Goal: Transaction & Acquisition: Purchase product/service

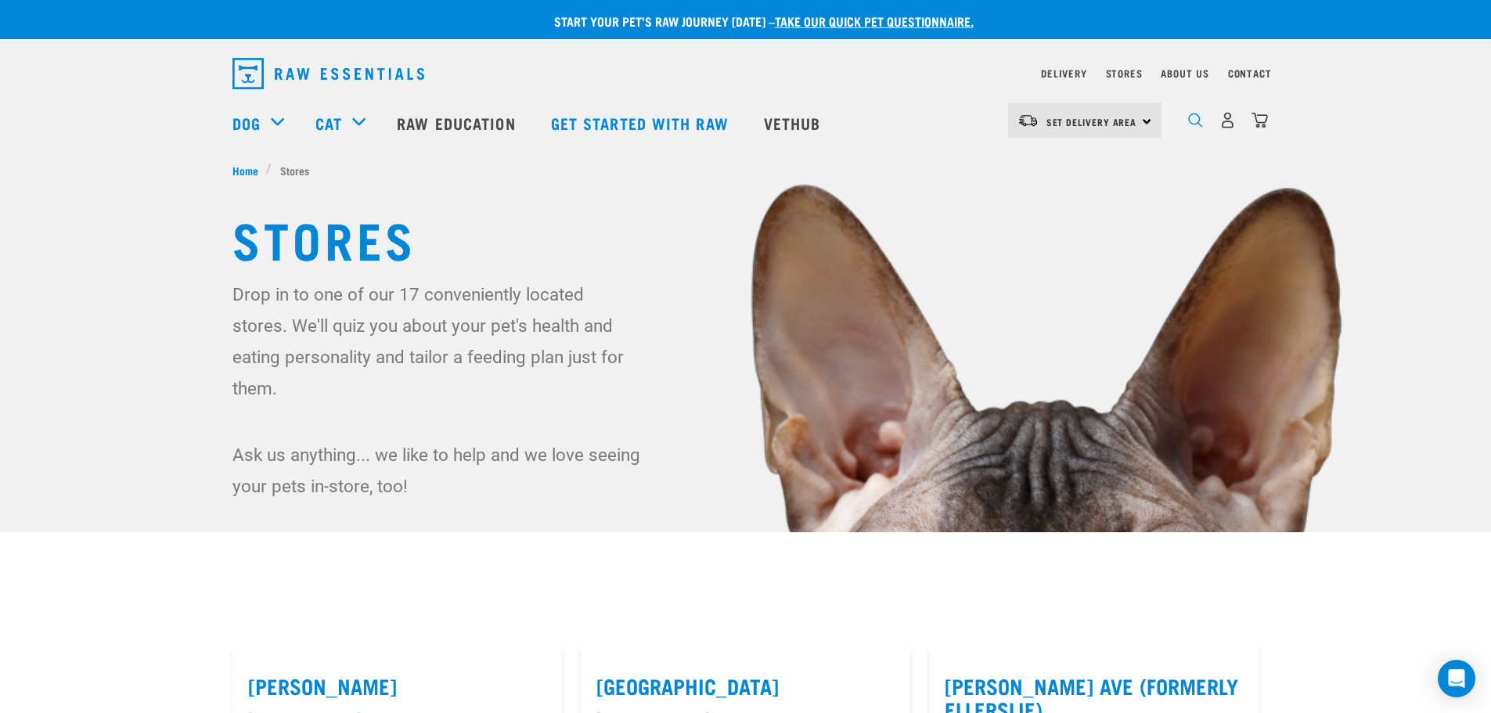
click at [1197, 128] on img "dropdown navigation" at bounding box center [1195, 120] width 15 height 15
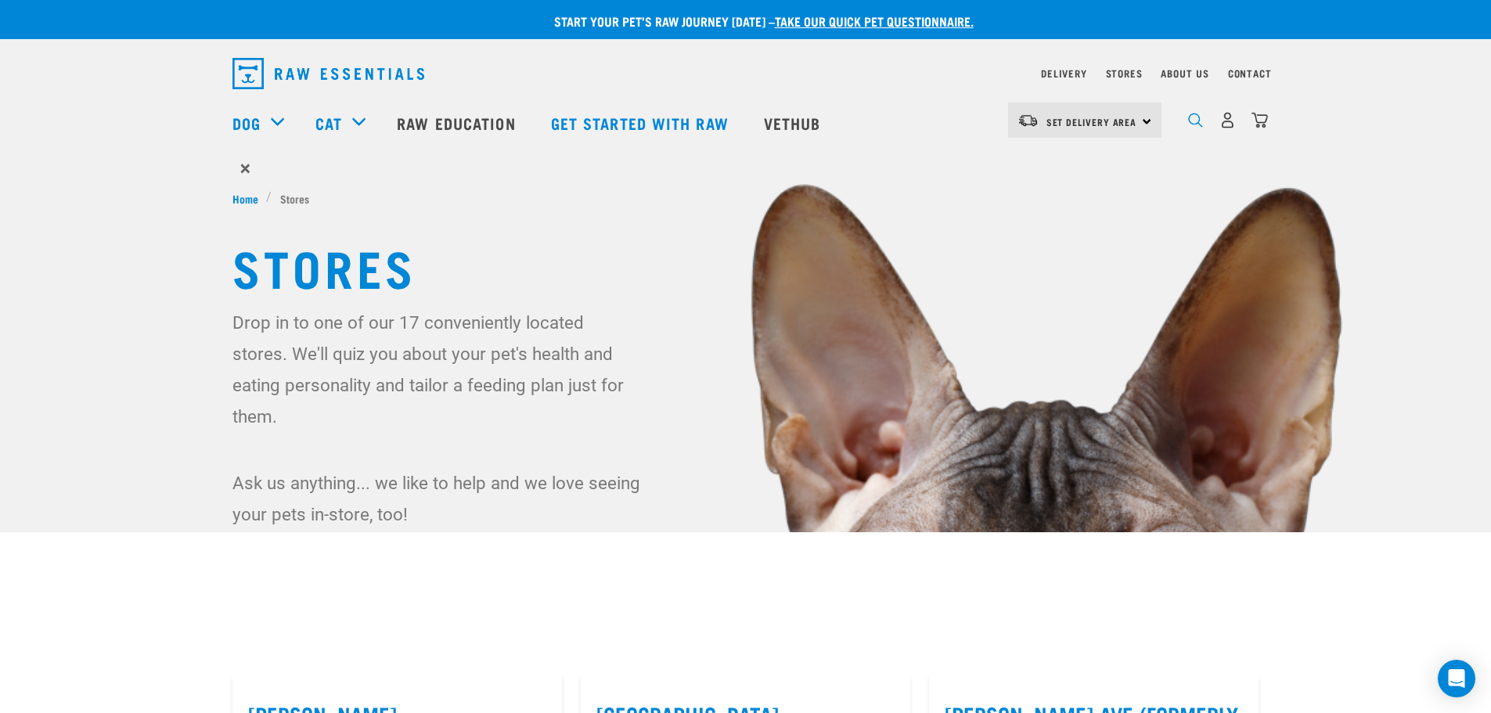
click at [1198, 125] on img "dropdown navigation" at bounding box center [1195, 120] width 15 height 15
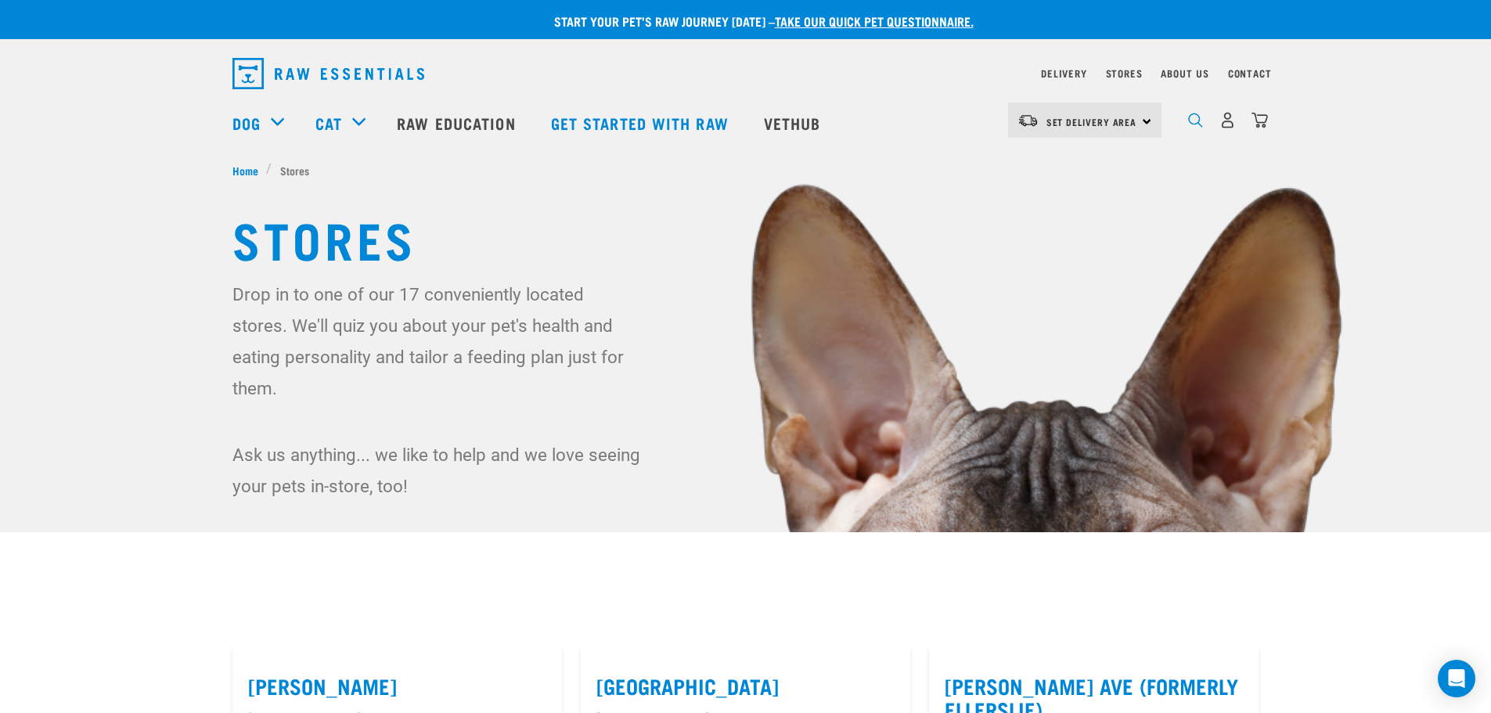
click at [1198, 125] on img "dropdown navigation" at bounding box center [1195, 120] width 15 height 15
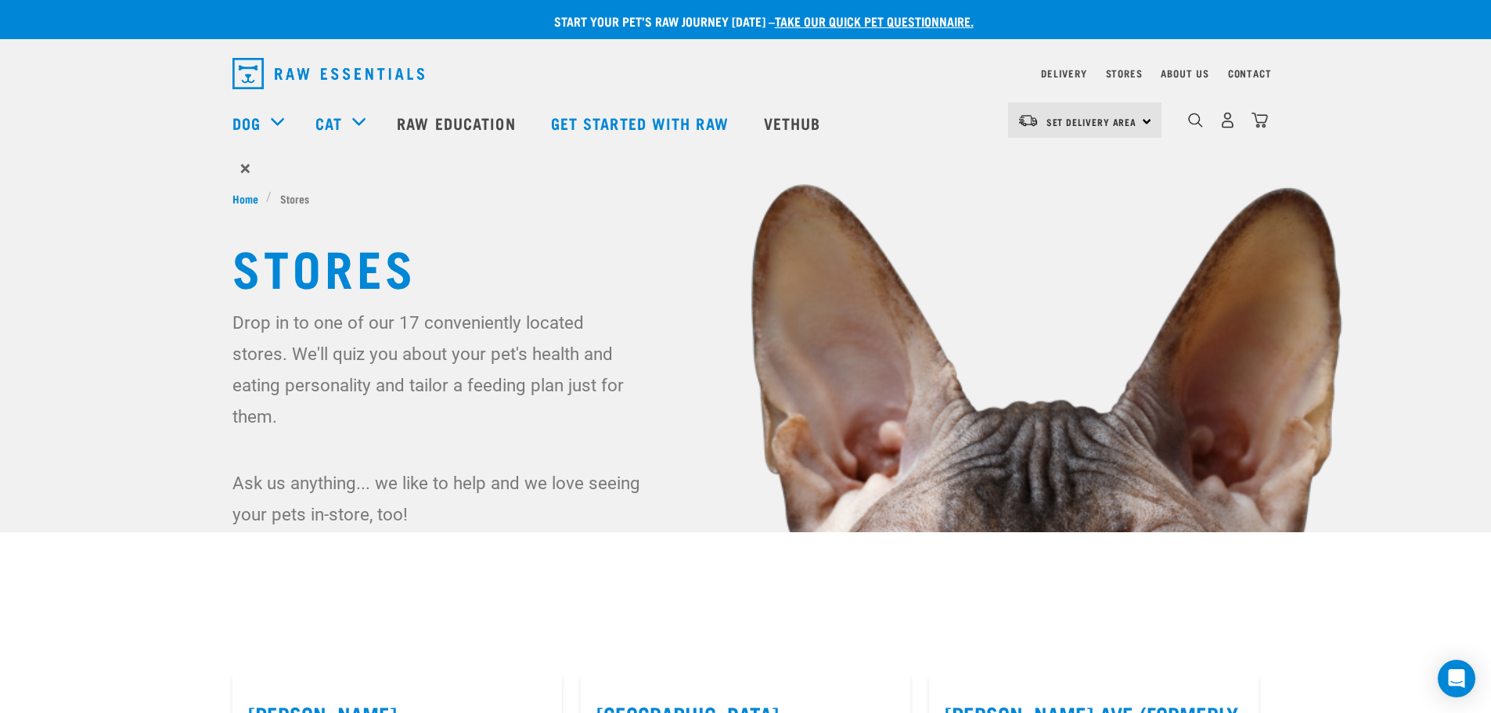
click at [283, 702] on label "Grey Lynn" at bounding box center [397, 714] width 298 height 24
click at [258, 697] on input "Grey Lynn" at bounding box center [253, 695] width 10 height 10
checkbox input "true"
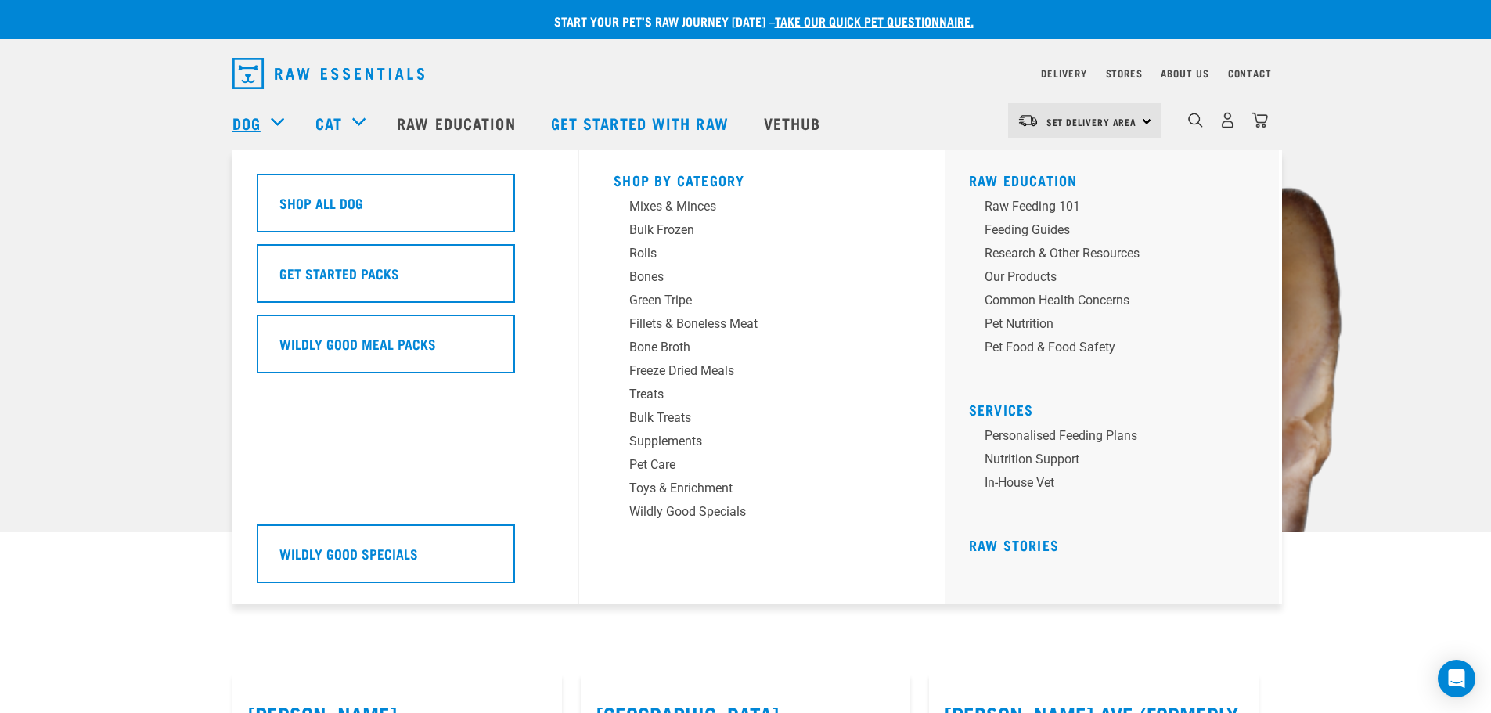
click at [240, 124] on link "Dog" at bounding box center [246, 122] width 28 height 23
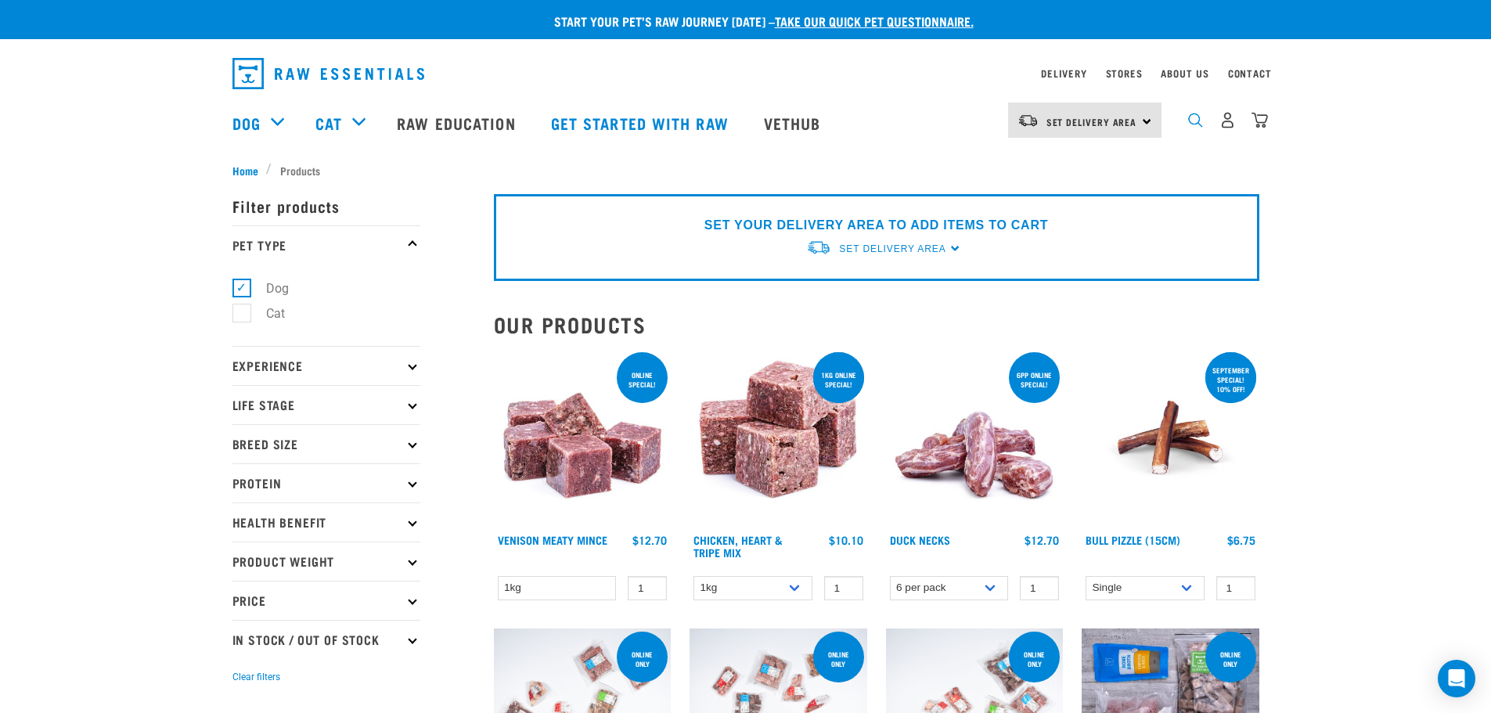
click at [1191, 123] on img "dropdown navigation" at bounding box center [1195, 120] width 15 height 15
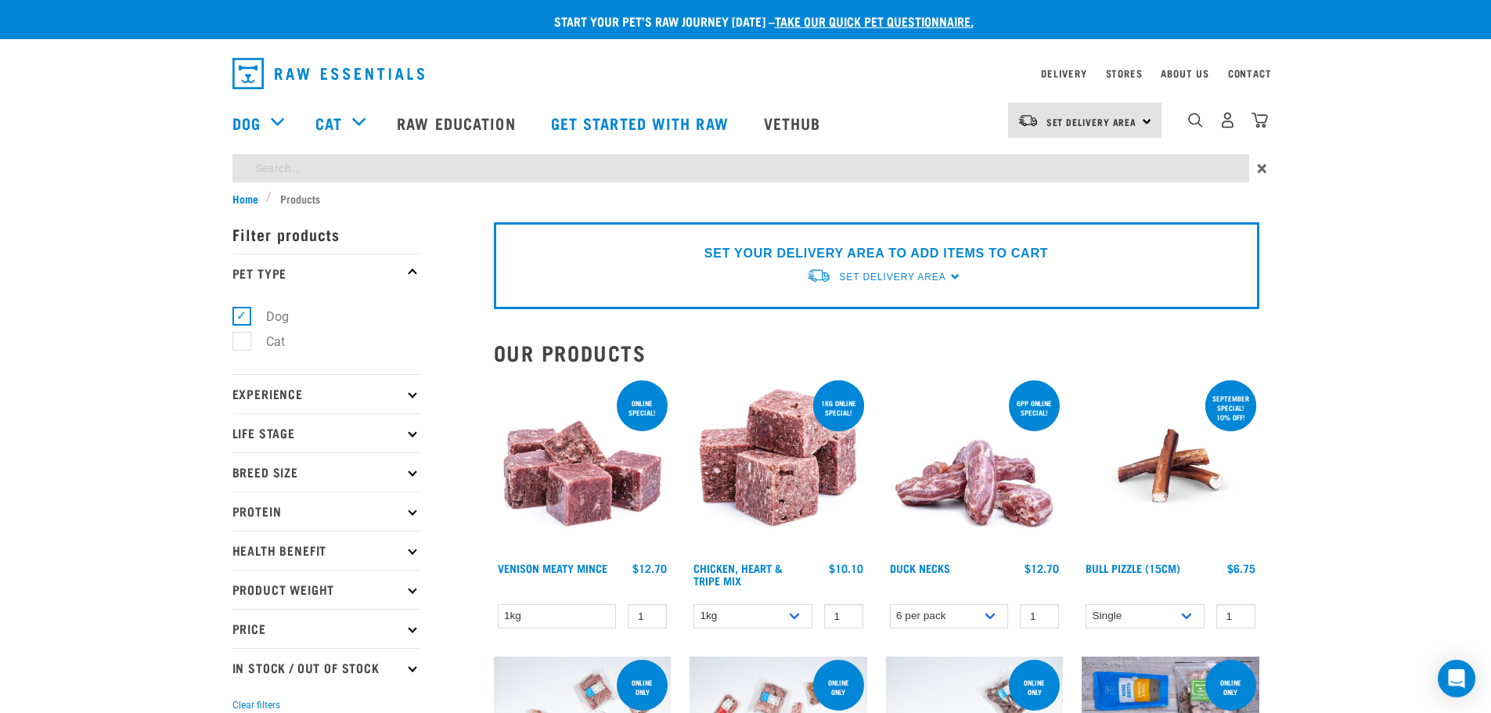
click at [481, 166] on input "search" at bounding box center [740, 168] width 1017 height 28
type input "lamb"
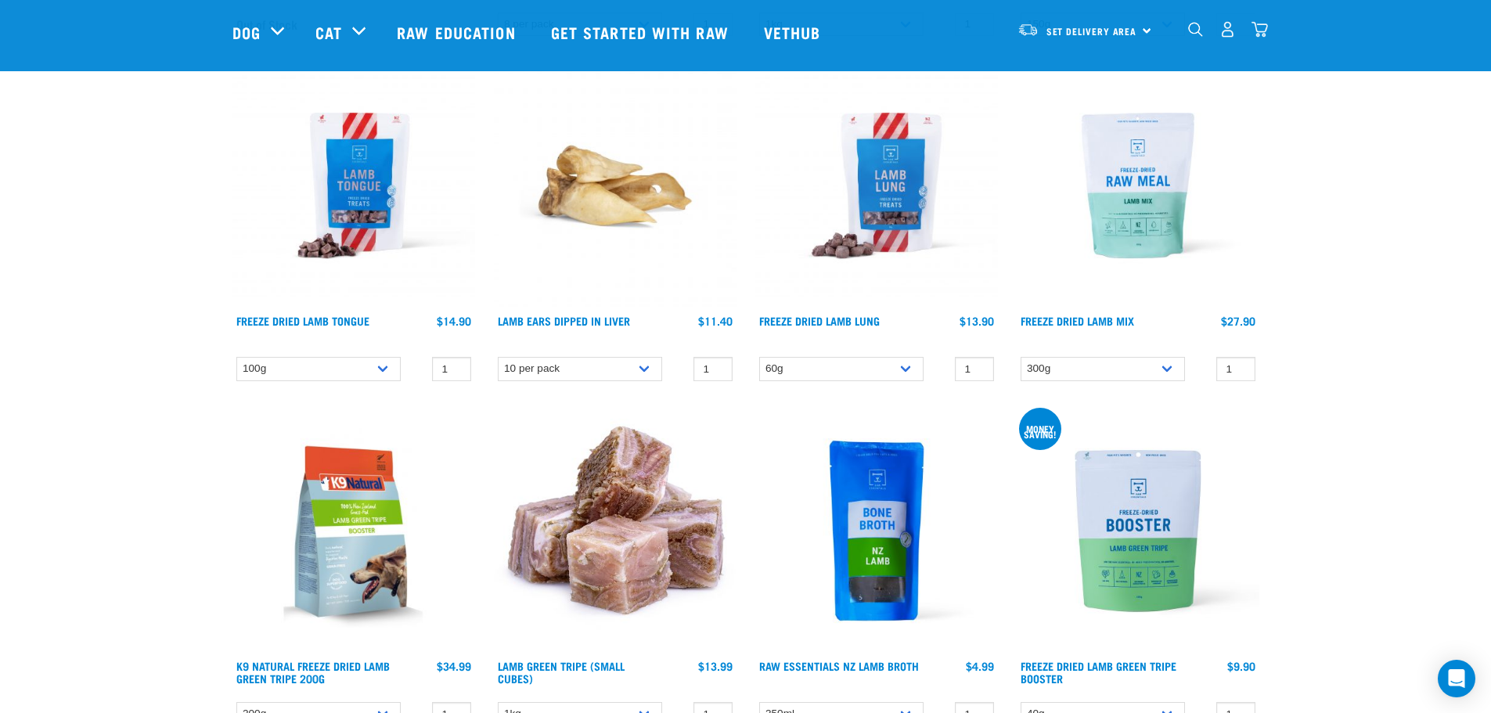
scroll to position [899, 0]
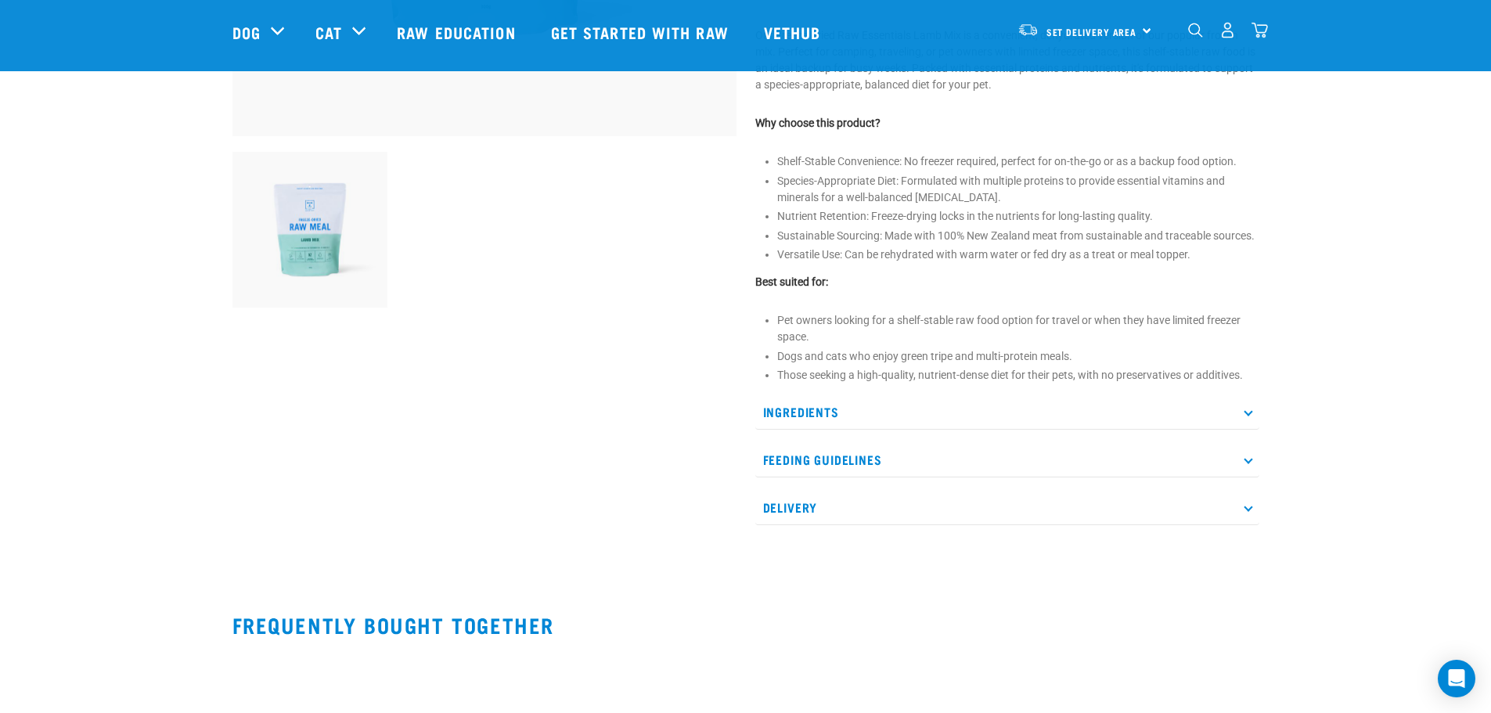
scroll to position [480, 0]
click at [1251, 424] on p "Ingredients" at bounding box center [1007, 414] width 504 height 35
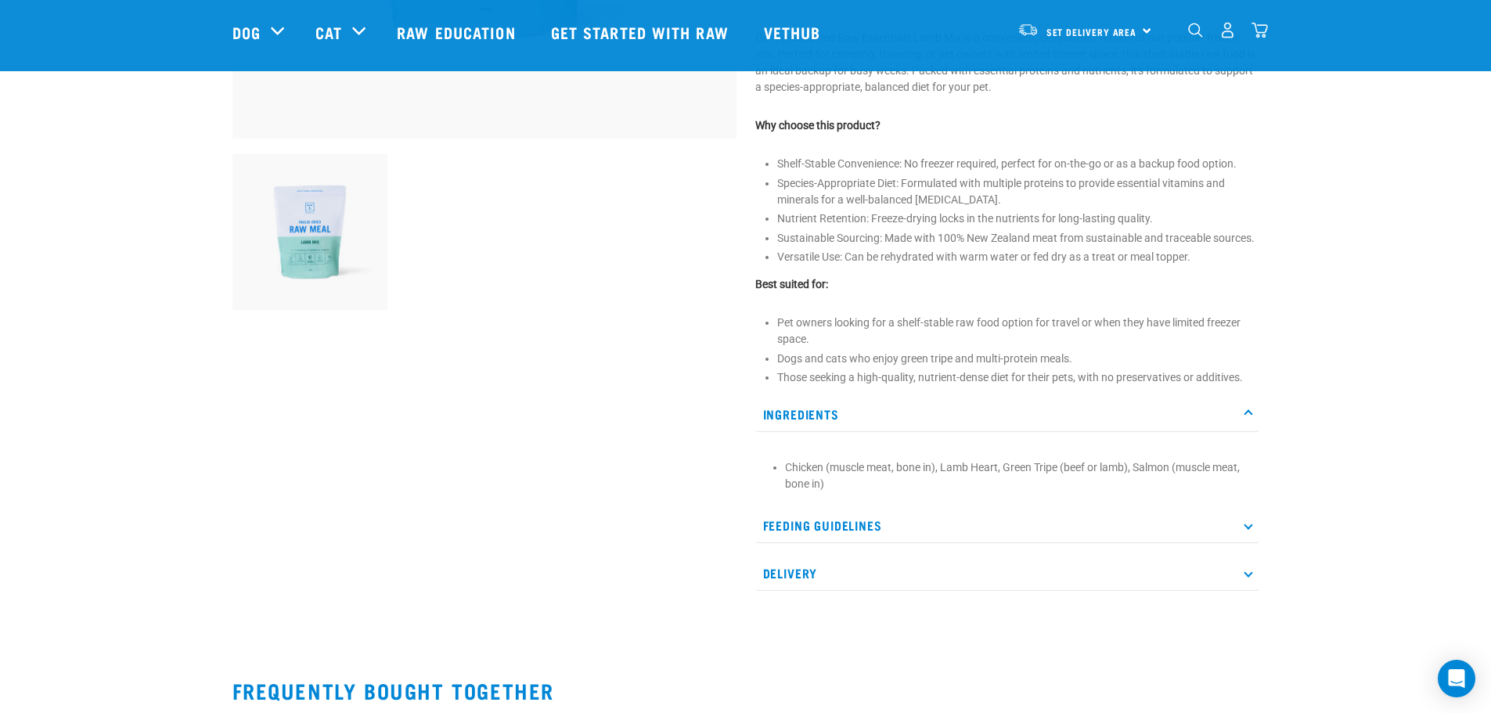
click at [1250, 527] on icon at bounding box center [1248, 525] width 9 height 9
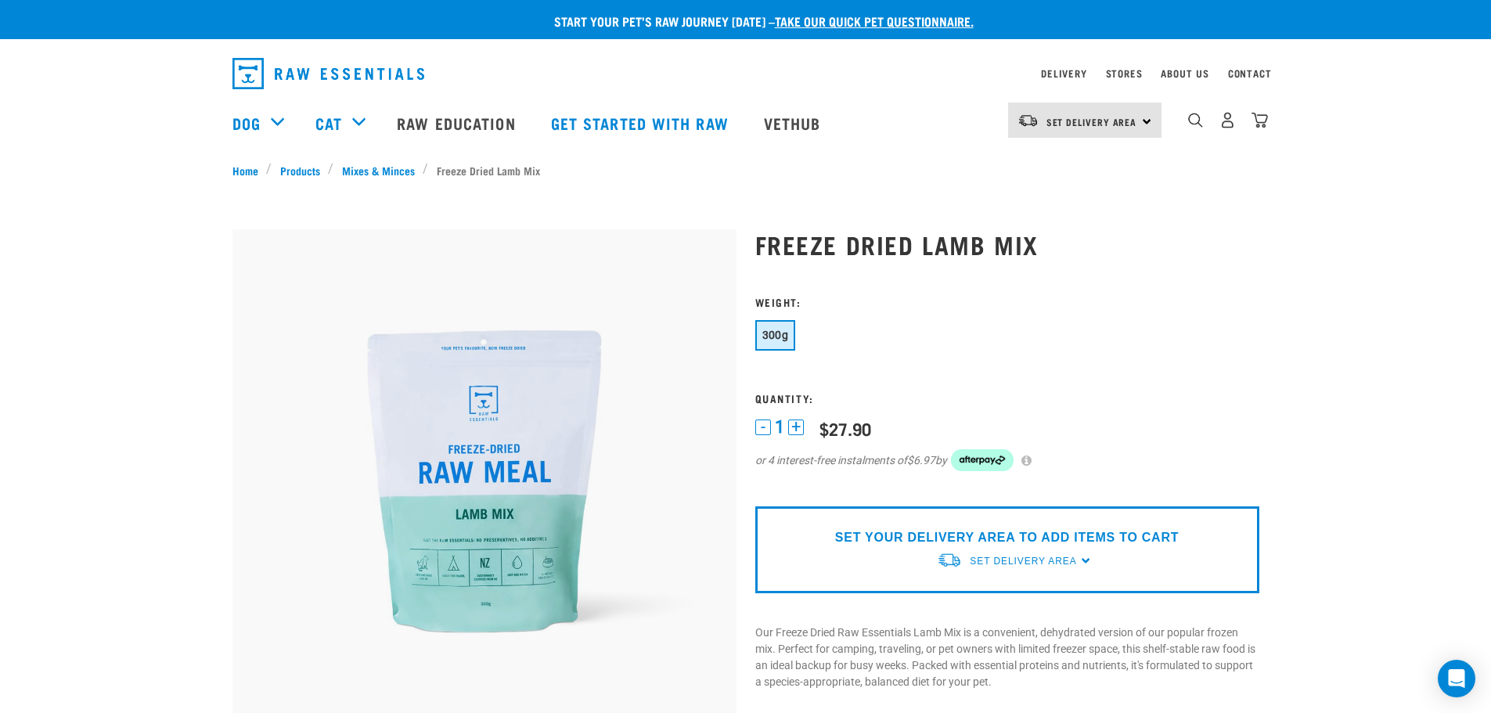
scroll to position [23, 0]
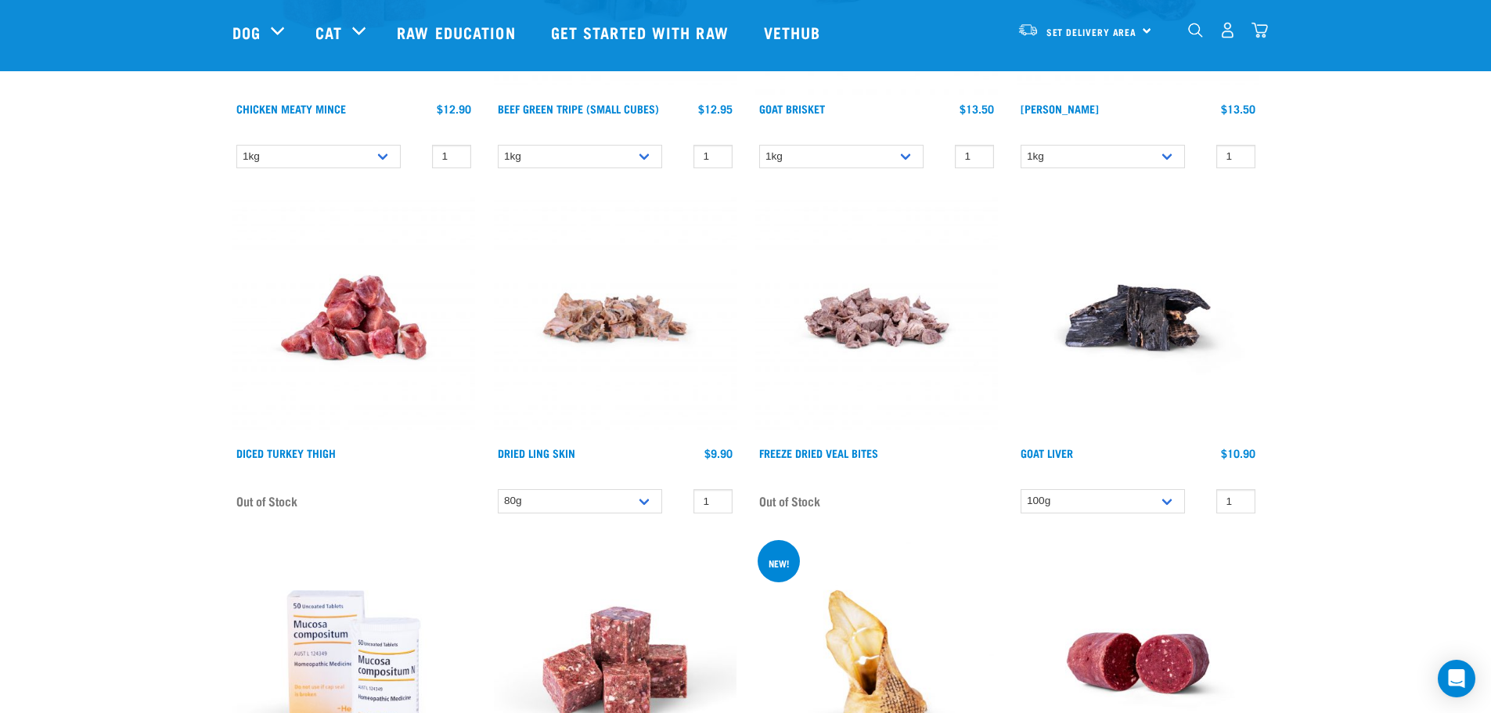
scroll to position [7019, 0]
